Goal: Find contact information: Find contact information

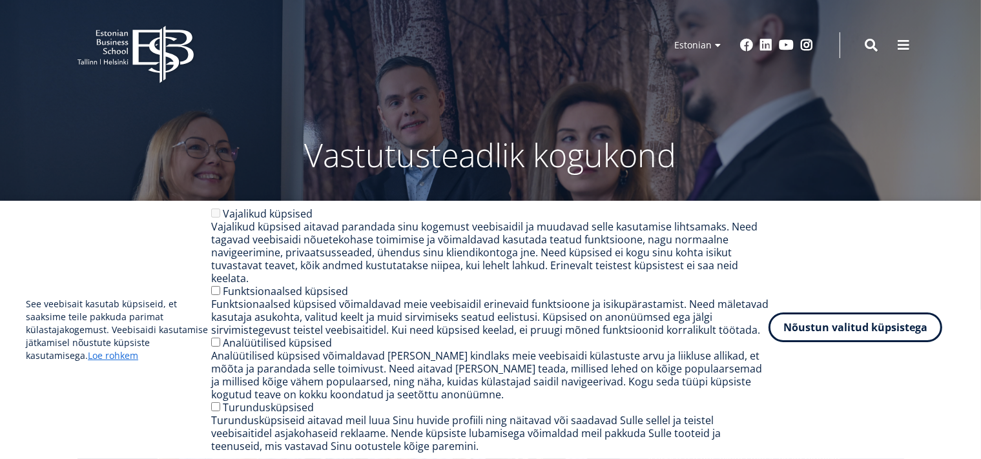
click at [880, 330] on button "Nõustun valitud küpsistega" at bounding box center [856, 328] width 174 height 30
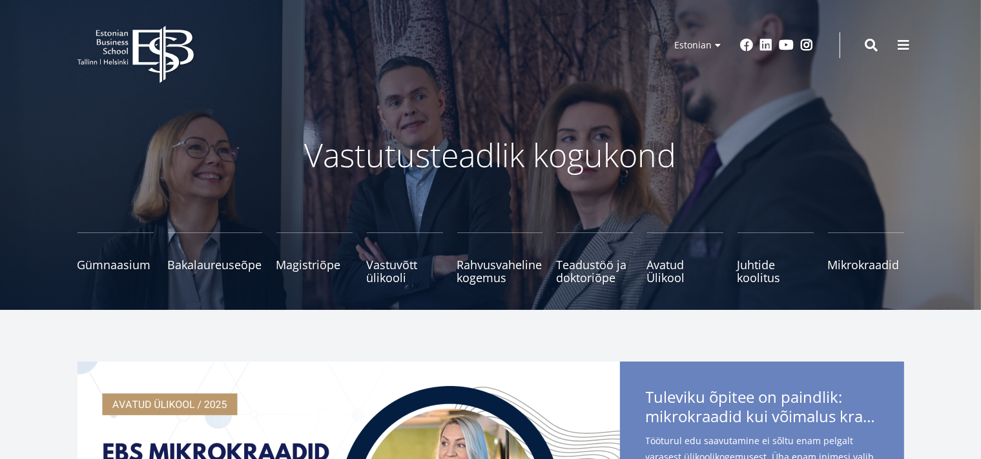
click at [589, 147] on p "Vastutusteadlik kogukond" at bounding box center [491, 155] width 685 height 39
click at [591, 269] on span "Teadustöö ja doktoriõpe Tutvu" at bounding box center [595, 265] width 76 height 26
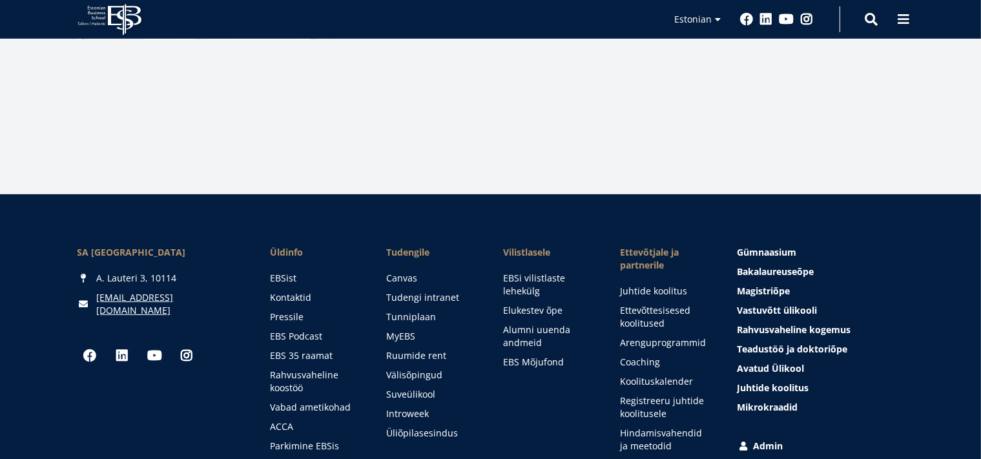
scroll to position [530, 0]
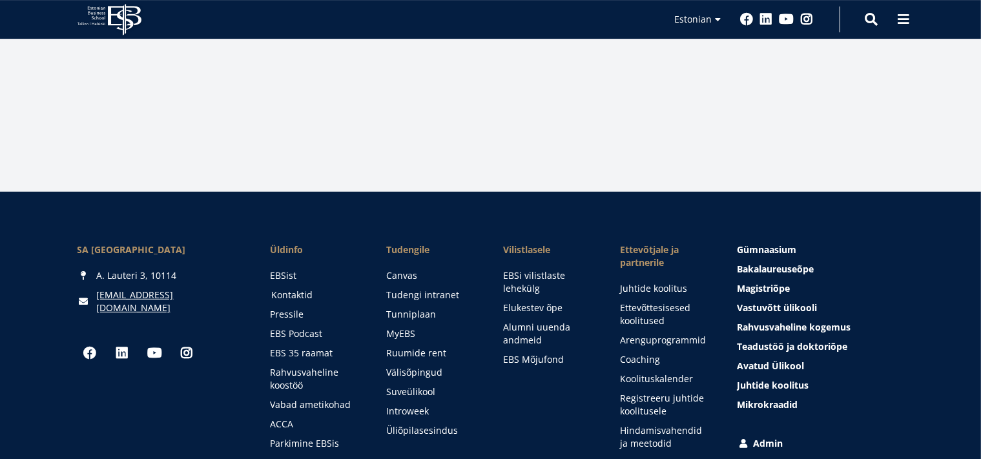
click at [295, 294] on link "Kontaktid" at bounding box center [316, 295] width 91 height 13
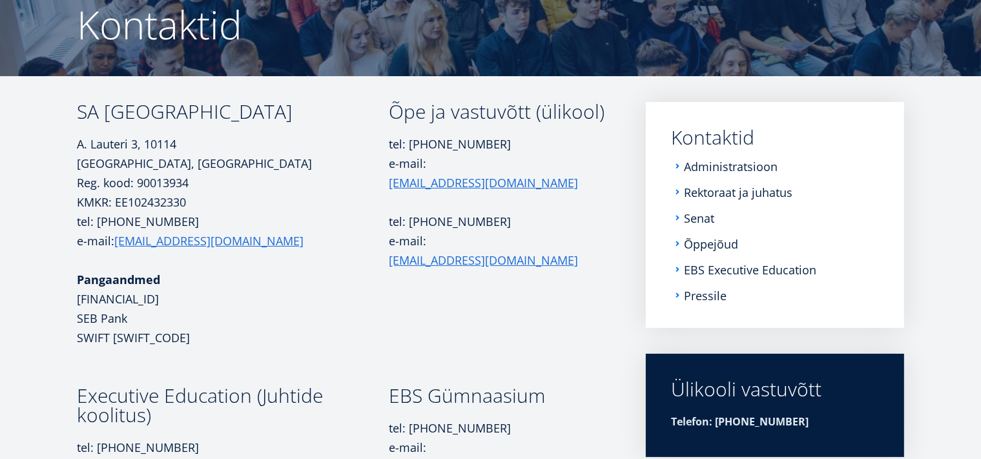
scroll to position [132, 0]
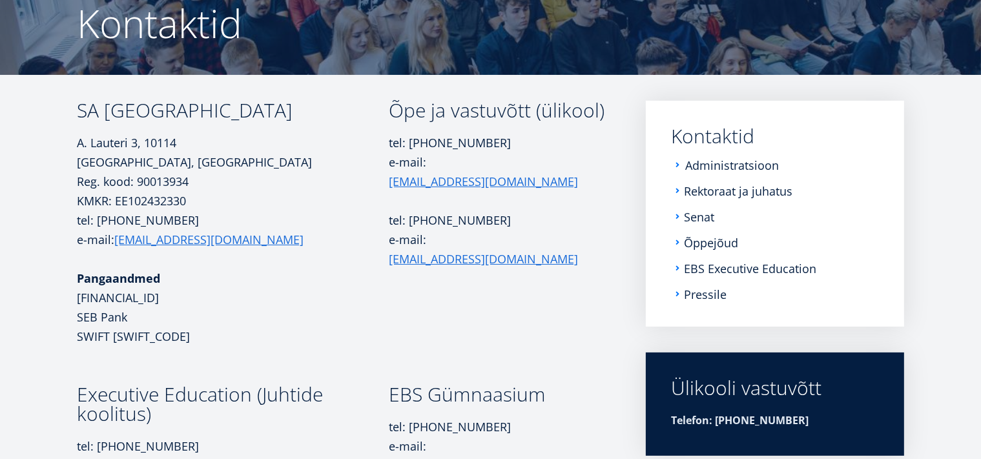
click at [723, 169] on link "Administratsioon" at bounding box center [733, 165] width 94 height 13
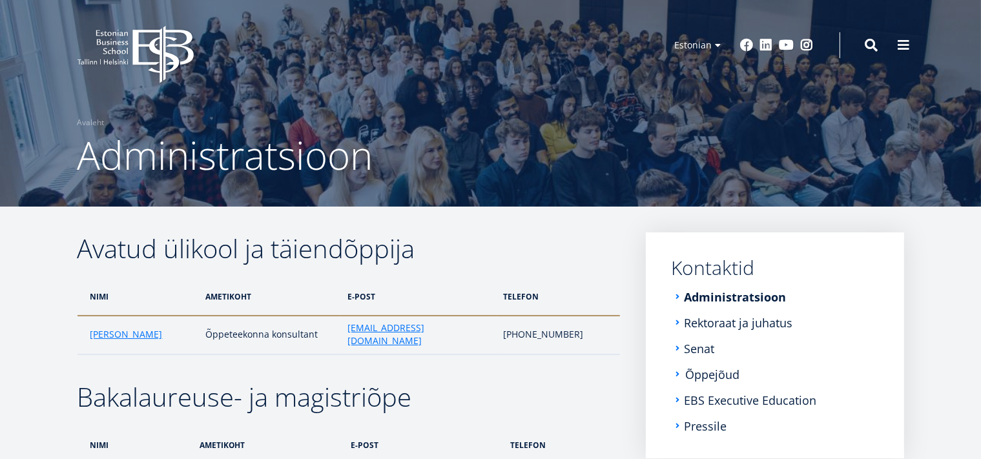
click at [716, 380] on link "Õppejõud" at bounding box center [713, 374] width 54 height 13
